Goal: Task Accomplishment & Management: Use online tool/utility

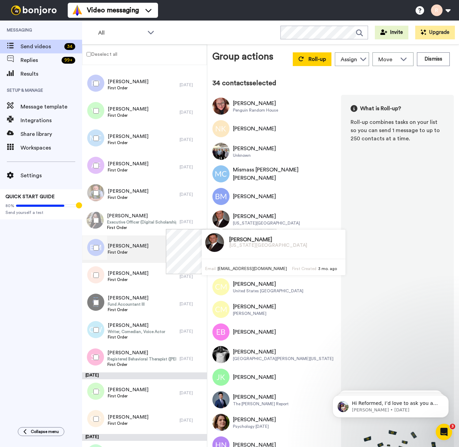
scroll to position [583, 0]
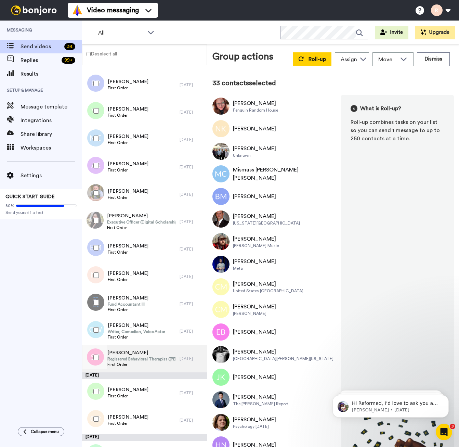
scroll to position [50, 0]
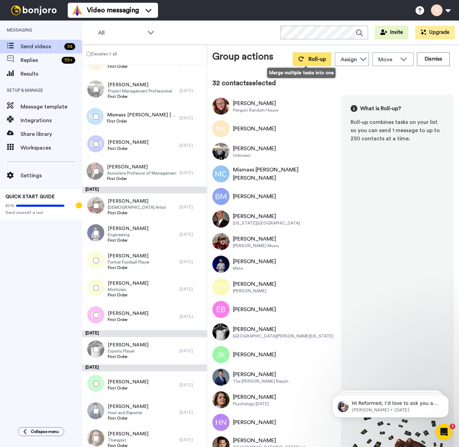
click at [299, 59] on button "Roll-up" at bounding box center [312, 59] width 39 height 14
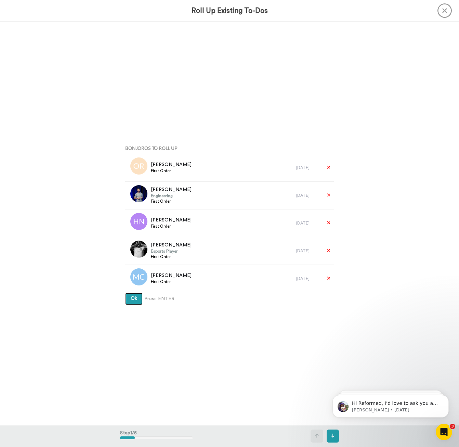
click at [135, 302] on button "Ok" at bounding box center [133, 299] width 17 height 12
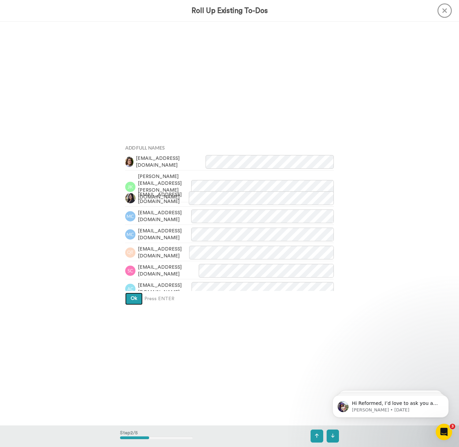
click at [136, 301] on span "Ok" at bounding box center [134, 298] width 7 height 5
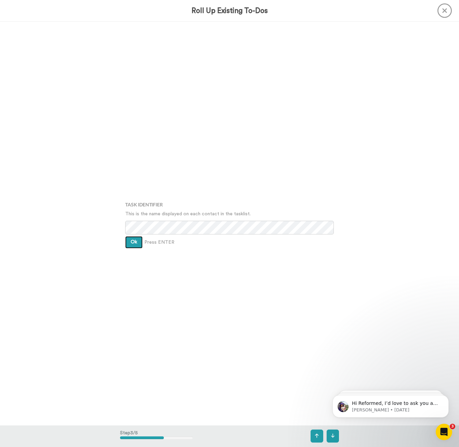
click at [132, 241] on span "Ok" at bounding box center [134, 242] width 7 height 5
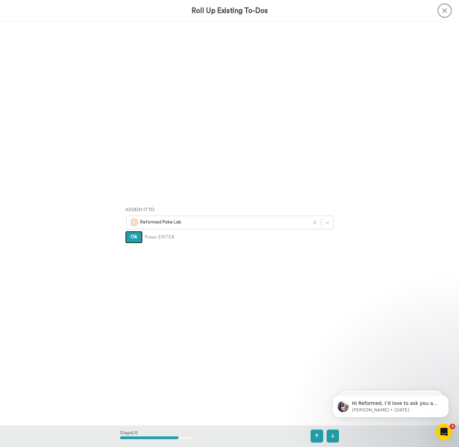
click at [132, 238] on span "Ok" at bounding box center [134, 236] width 7 height 5
click at [138, 245] on span "Create" at bounding box center [138, 247] width 15 height 5
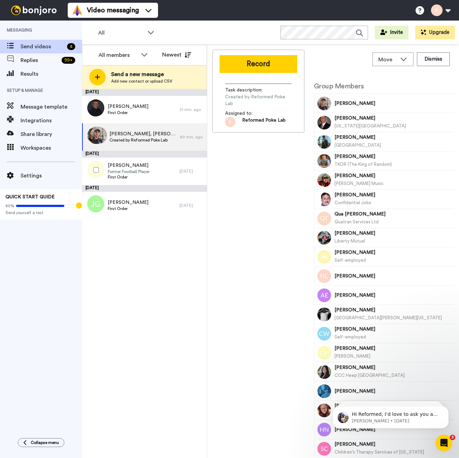
click at [100, 171] on div at bounding box center [94, 170] width 25 height 24
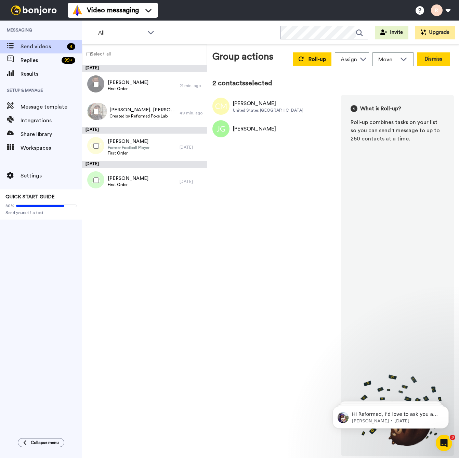
click at [435, 58] on button "Dismiss" at bounding box center [433, 59] width 33 height 14
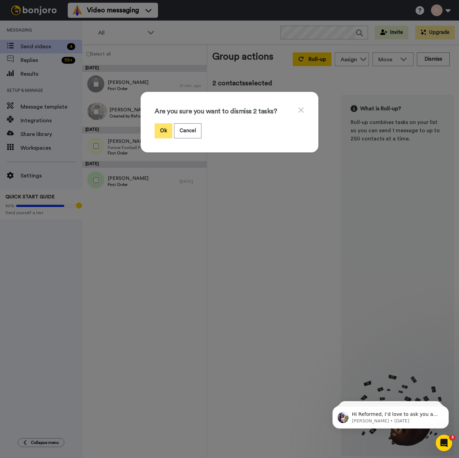
click at [166, 133] on button "Ok" at bounding box center [164, 130] width 18 height 15
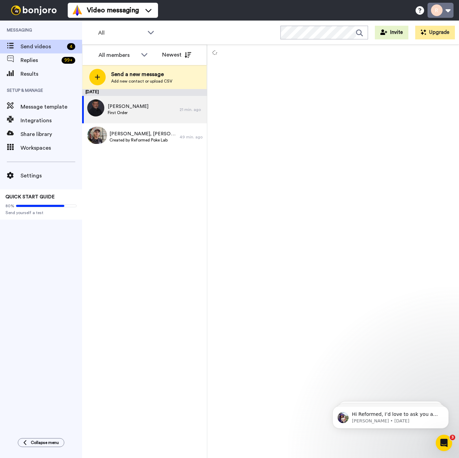
drag, startPoint x: 448, startPoint y: 8, endPoint x: 447, endPoint y: 12, distance: 4.2
click at [448, 9] on button at bounding box center [441, 10] width 26 height 15
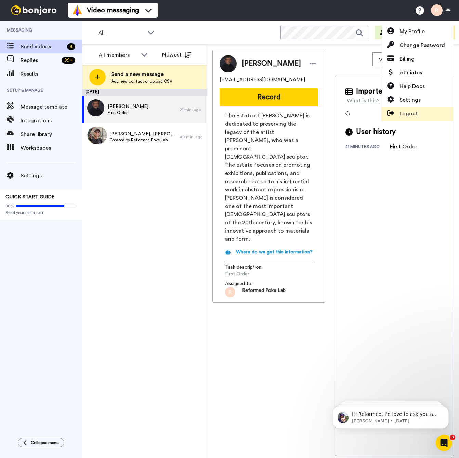
click at [413, 112] on span "Logout" at bounding box center [409, 114] width 18 height 8
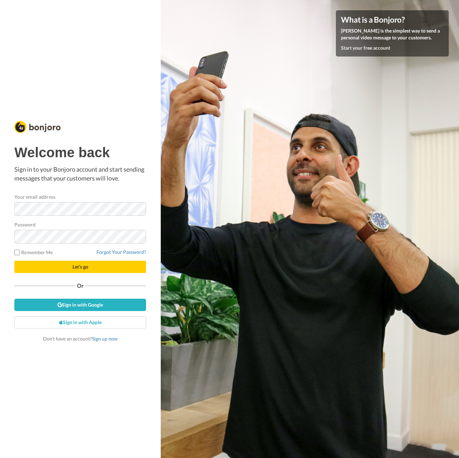
click at [81, 264] on span "Let's go" at bounding box center [81, 267] width 16 height 6
